Goal: Information Seeking & Learning: Learn about a topic

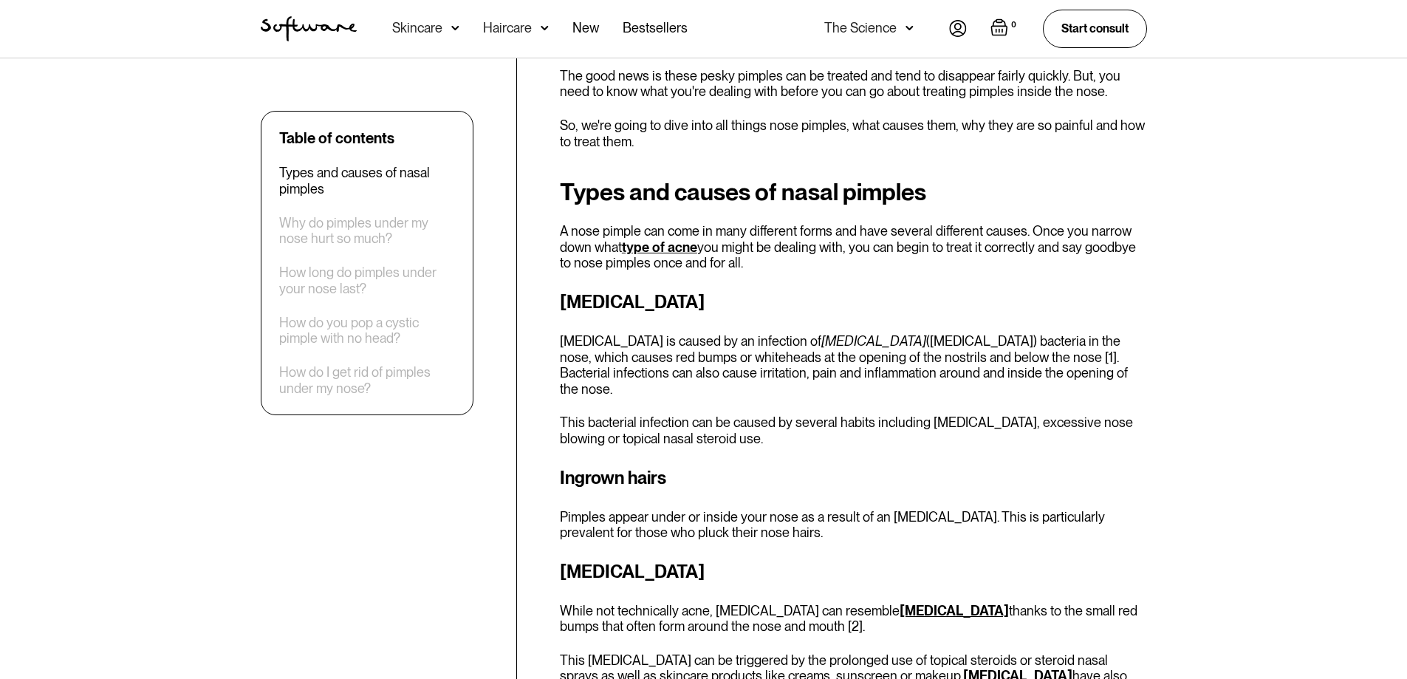
scroll to position [524, 0]
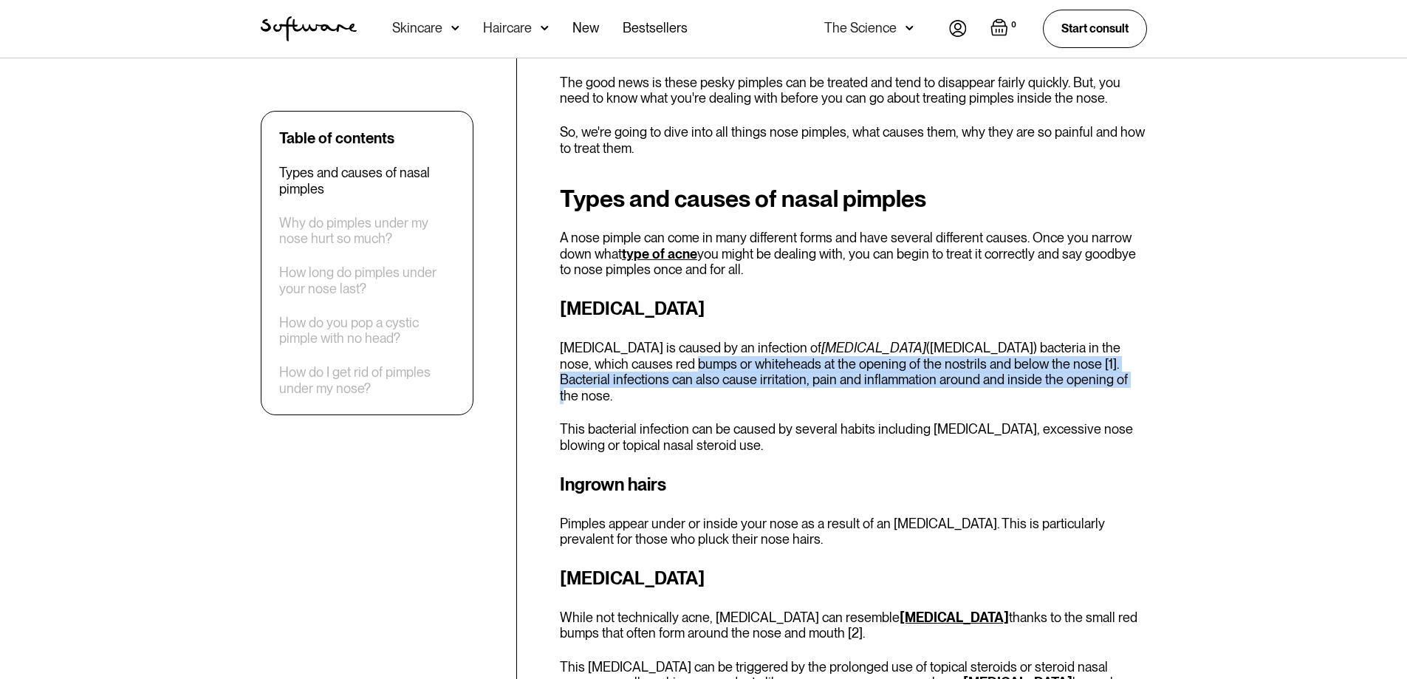
drag, startPoint x: 635, startPoint y: 366, endPoint x: 1100, endPoint y: 380, distance: 465.4
click at [1100, 380] on p "[MEDICAL_DATA] is caused by an infection of [MEDICAL_DATA] ([MEDICAL_DATA]) bac…" at bounding box center [853, 372] width 587 height 64
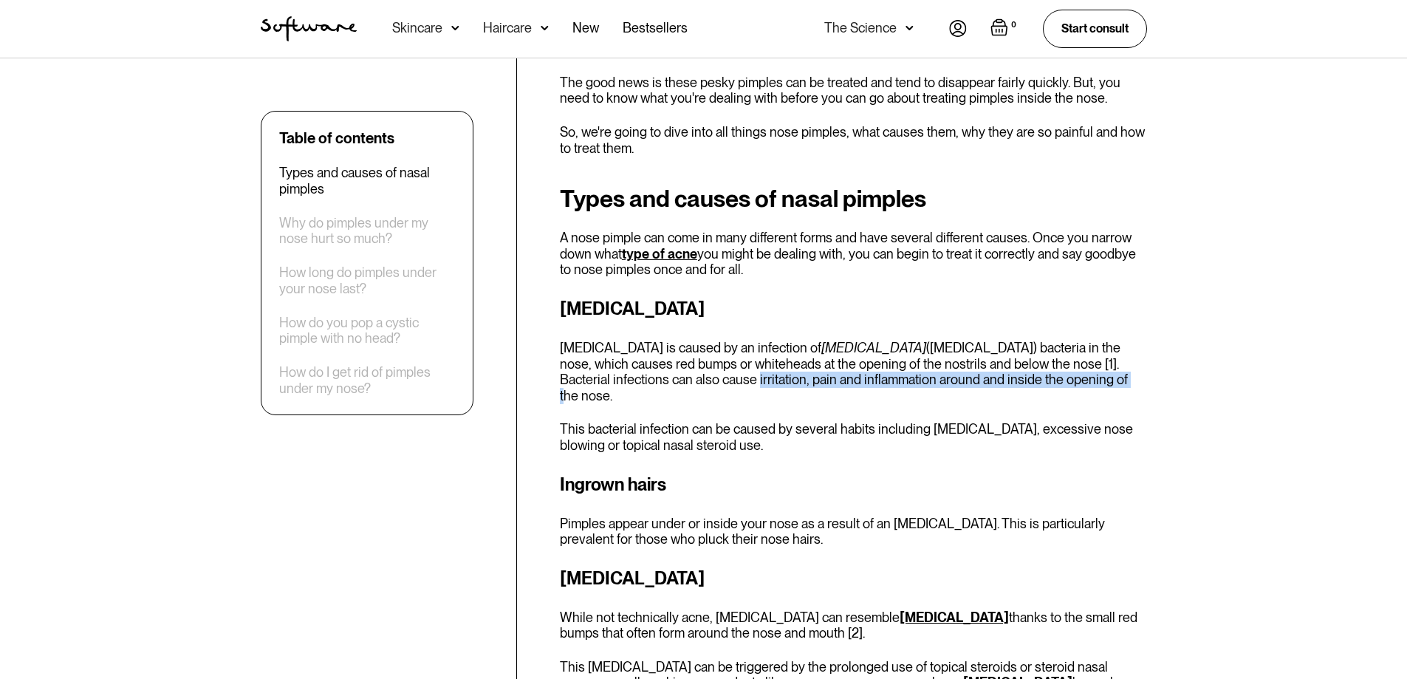
drag, startPoint x: 659, startPoint y: 378, endPoint x: 1060, endPoint y: 380, distance: 401.0
click at [1060, 380] on p "[MEDICAL_DATA] is caused by an infection of [MEDICAL_DATA] ([MEDICAL_DATA]) bac…" at bounding box center [853, 372] width 587 height 64
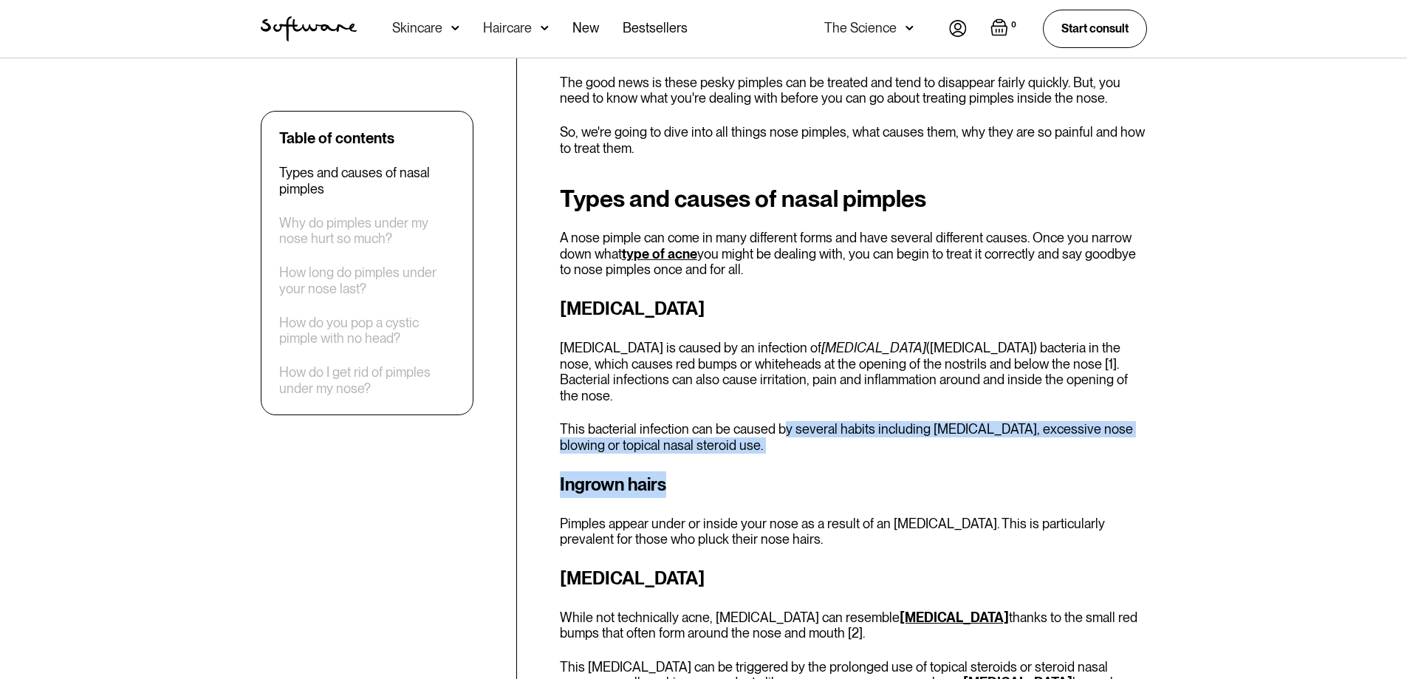
drag, startPoint x: 782, startPoint y: 417, endPoint x: 912, endPoint y: 439, distance: 131.7
click at [902, 439] on div "Types and causes of nasal pimples A nose pimple can come in many different form…" at bounding box center [853, 613] width 587 height 856
click at [975, 421] on p "This bacterial infection can be caused by several habits including [MEDICAL_DAT…" at bounding box center [853, 437] width 587 height 32
drag, startPoint x: 916, startPoint y: 421, endPoint x: 963, endPoint y: 431, distance: 47.5
click at [963, 431] on p "This bacterial infection can be caused by several habits including [MEDICAL_DAT…" at bounding box center [853, 437] width 587 height 32
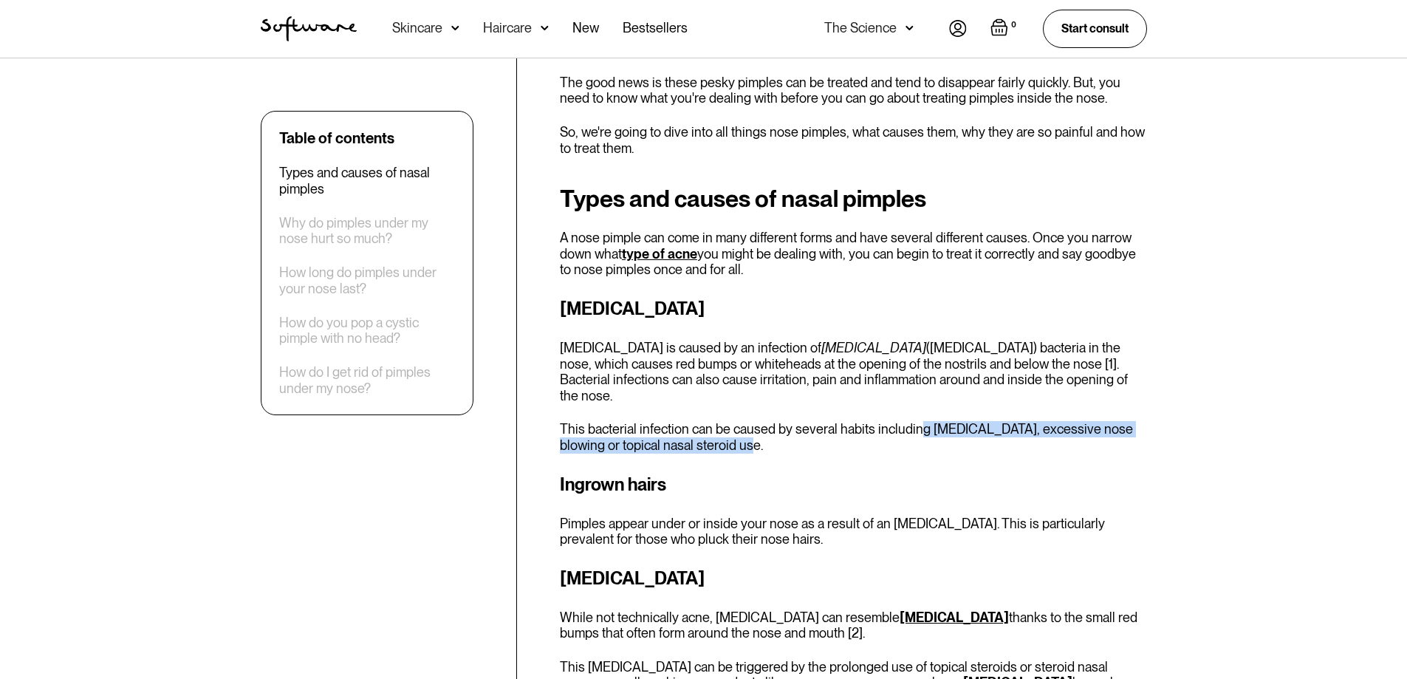
click at [963, 431] on p "This bacterial infection can be caused by several habits including [MEDICAL_DAT…" at bounding box center [853, 437] width 587 height 32
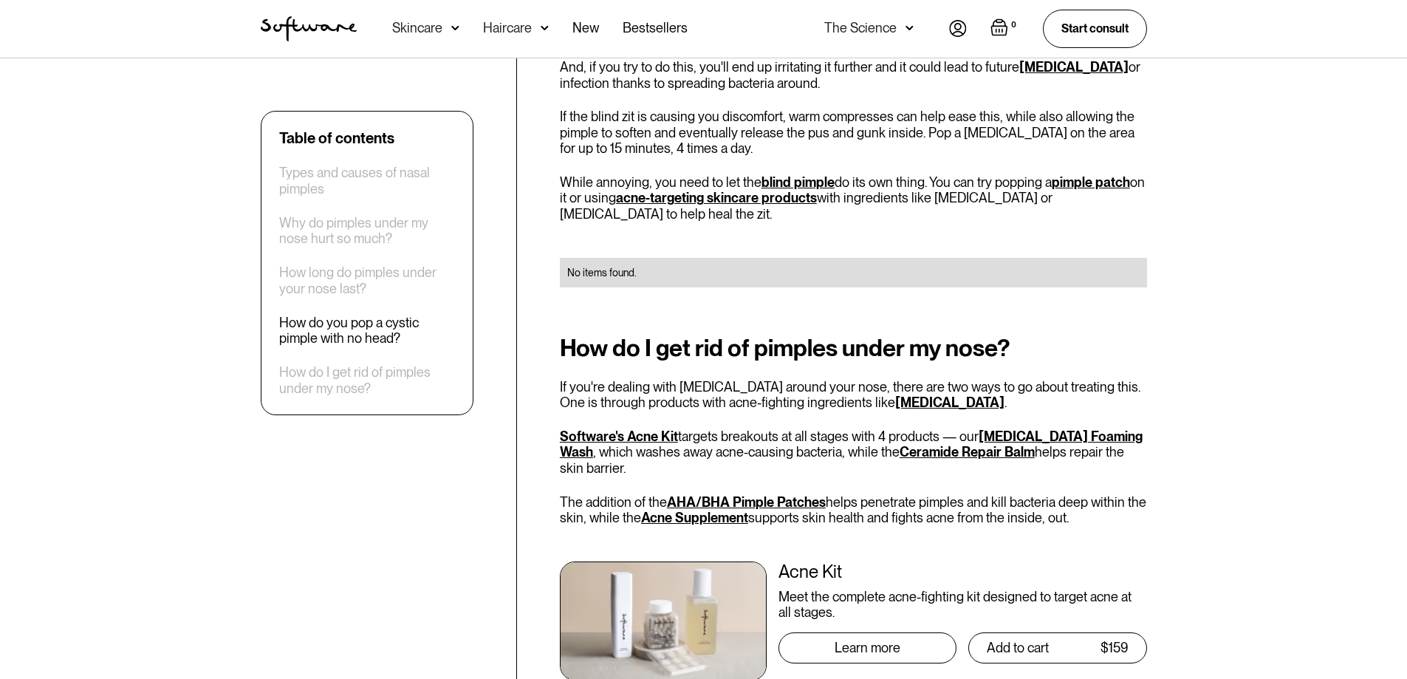
scroll to position [2000, 0]
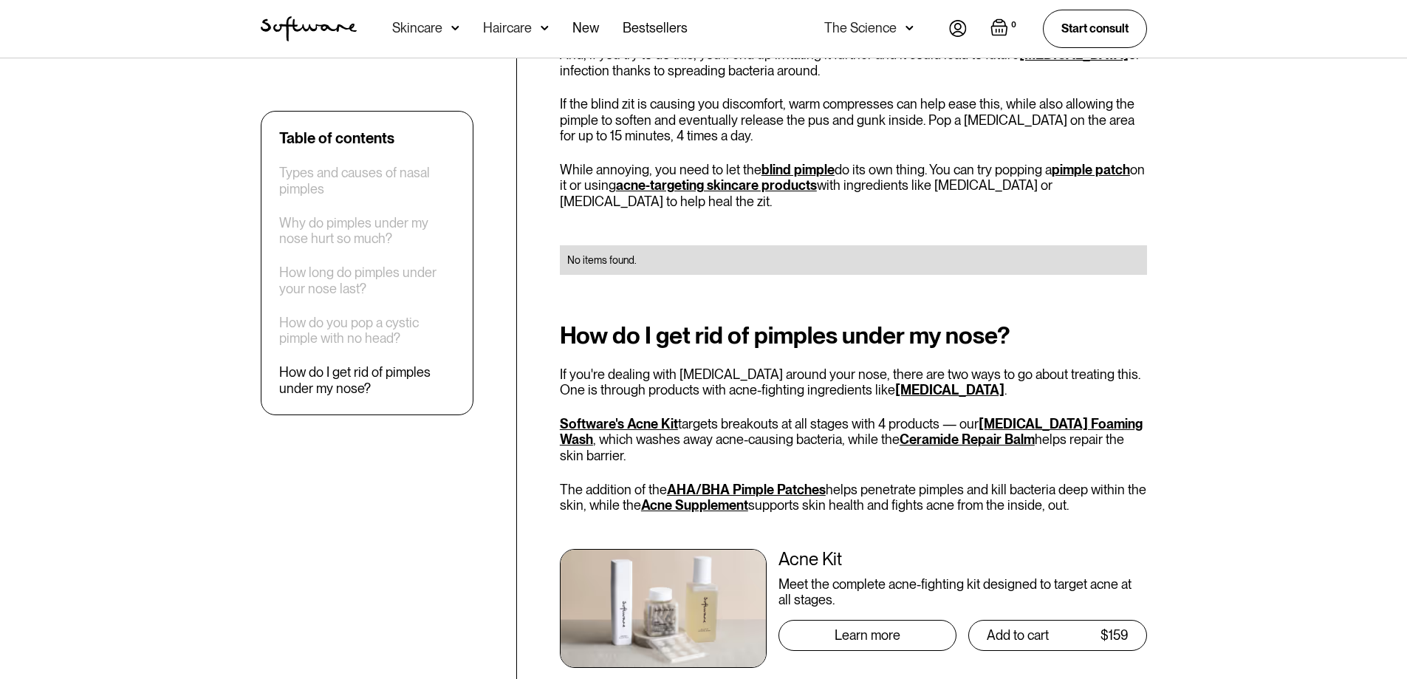
drag, startPoint x: 676, startPoint y: 301, endPoint x: 915, endPoint y: 310, distance: 238.7
click at [738, 322] on h2 "How do I get rid of pimples under my nose?" at bounding box center [853, 335] width 587 height 27
drag, startPoint x: 915, startPoint y: 310, endPoint x: 1007, endPoint y: 293, distance: 93.9
click at [1007, 322] on h2 "How do I get rid of pimples under my nose?" at bounding box center [853, 335] width 587 height 27
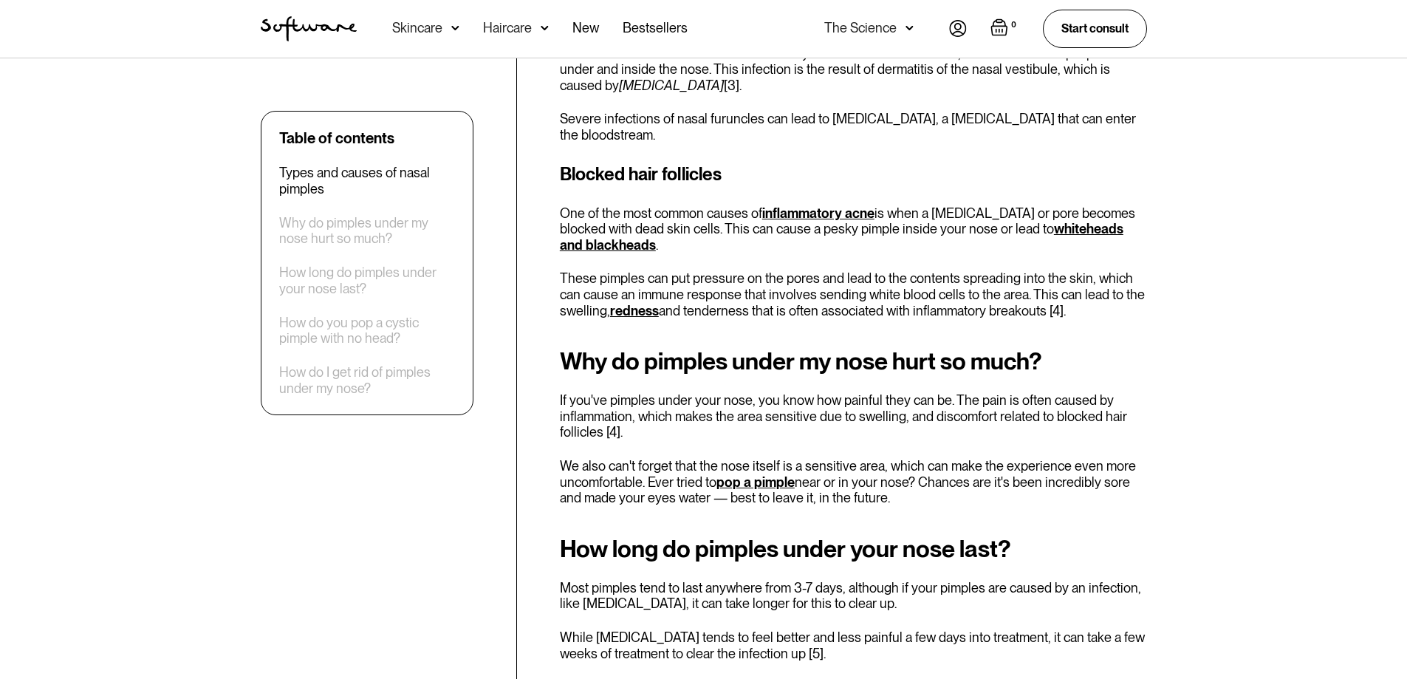
scroll to position [1108, 0]
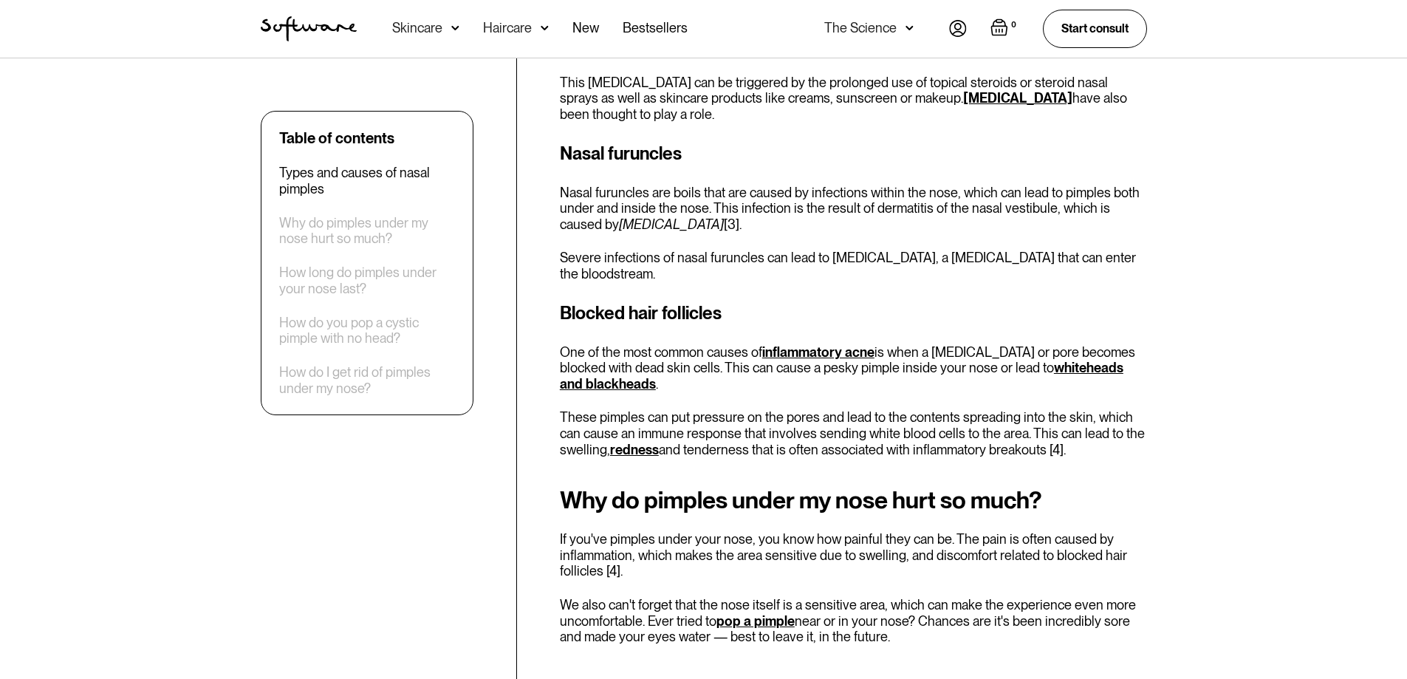
drag, startPoint x: 668, startPoint y: 383, endPoint x: 1126, endPoint y: 420, distance: 459.4
click at [1126, 420] on p "These pimples can put pressure on the pores and lead to the contents spreading …" at bounding box center [853, 433] width 587 height 48
drag, startPoint x: 660, startPoint y: 383, endPoint x: 956, endPoint y: 391, distance: 296.2
click at [956, 409] on p "These pimples can put pressure on the pores and lead to the contents spreading …" at bounding box center [853, 433] width 587 height 48
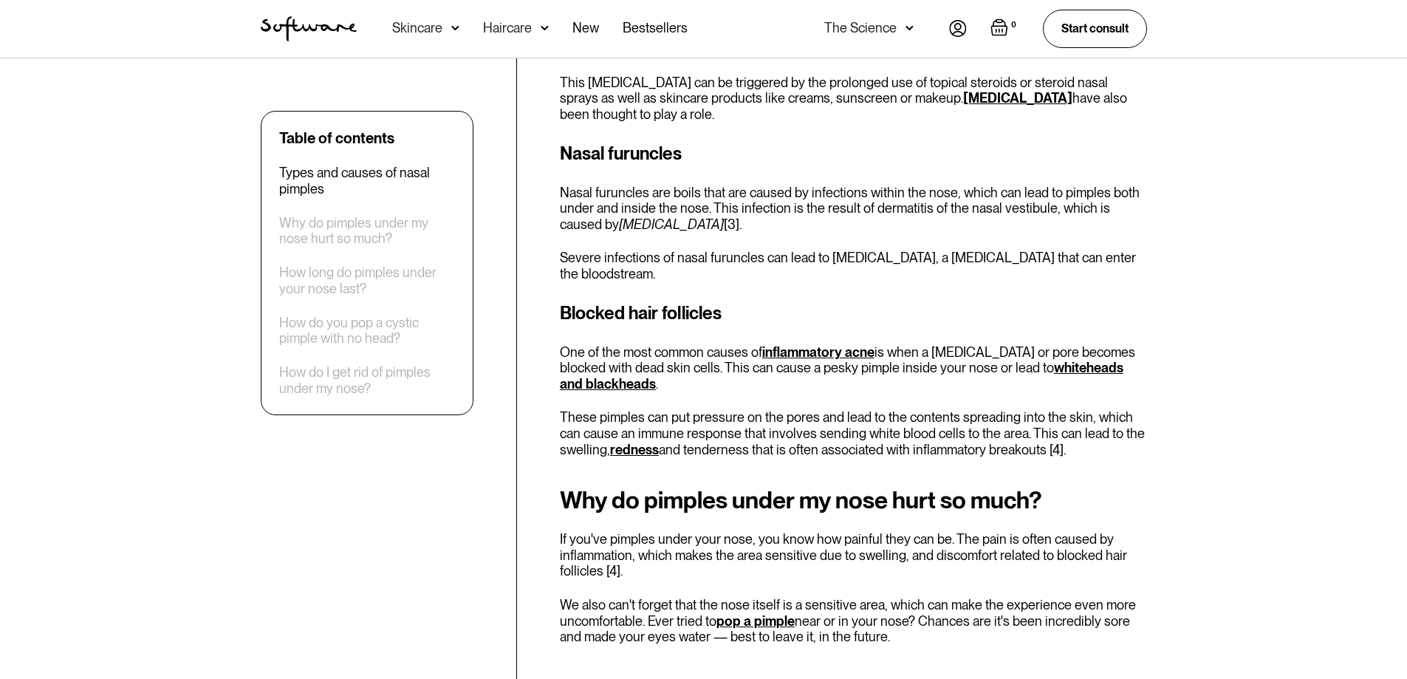
click at [992, 409] on p "These pimples can put pressure on the pores and lead to the contents spreading …" at bounding box center [853, 433] width 587 height 48
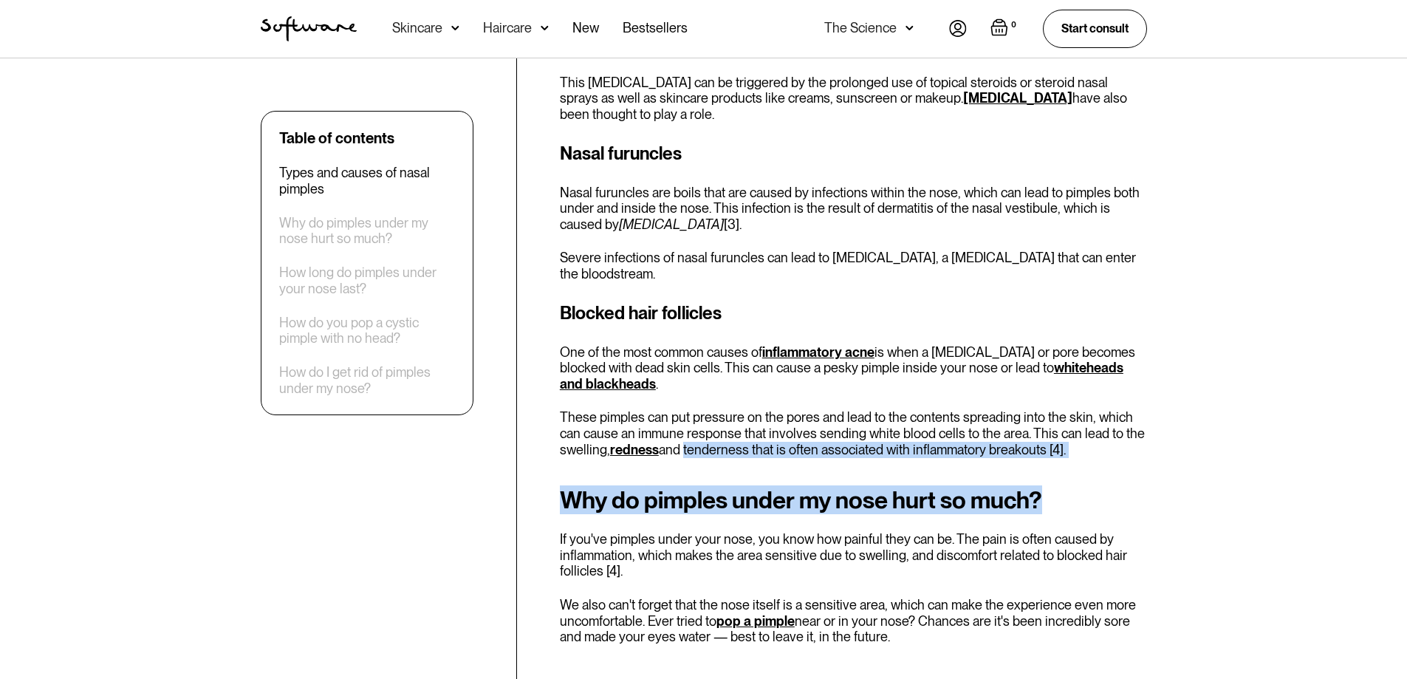
drag, startPoint x: 682, startPoint y: 416, endPoint x: 1101, endPoint y: 429, distance: 418.9
